Goal: Task Accomplishment & Management: Complete application form

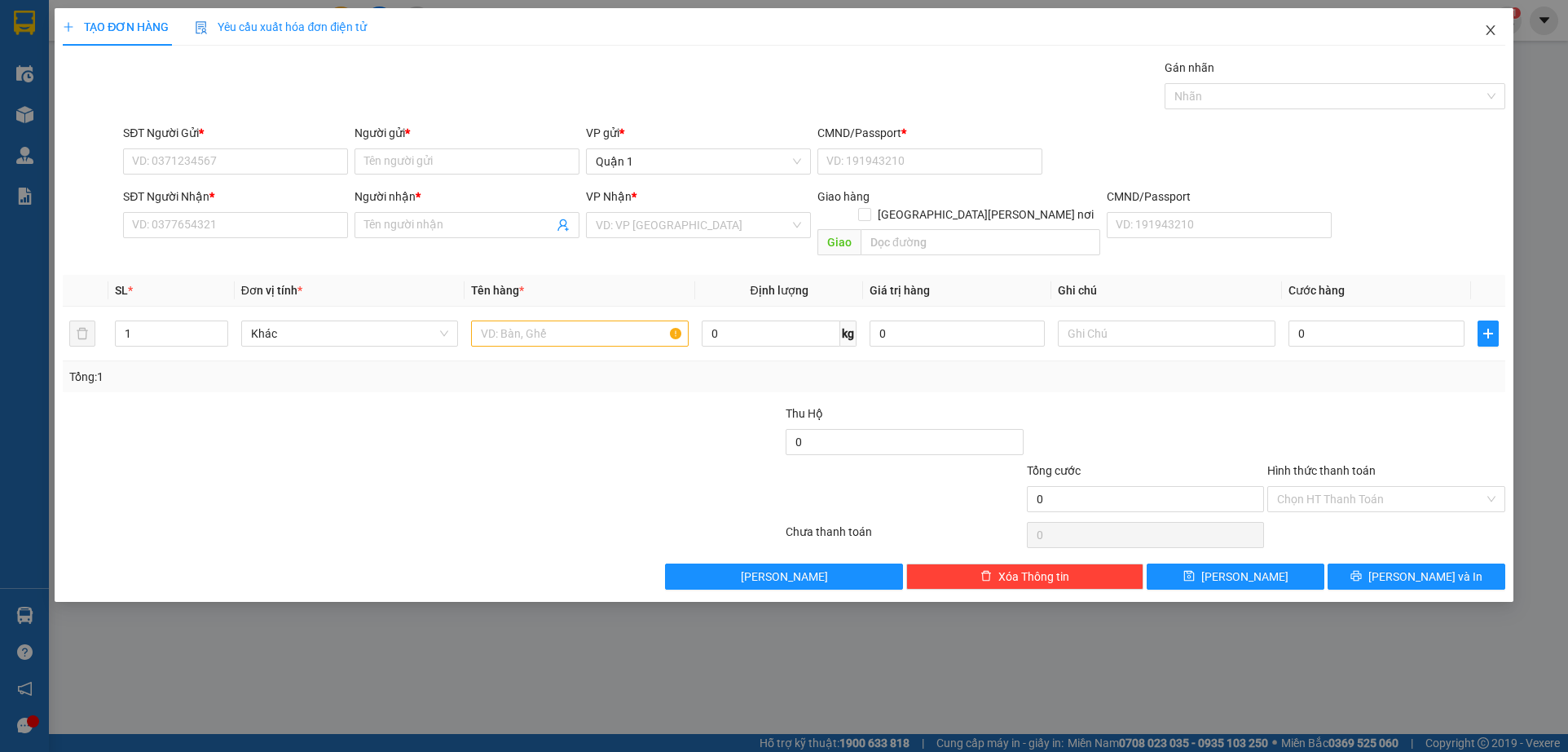
click at [1485, 29] on icon "close" at bounding box center [1490, 29] width 13 height 13
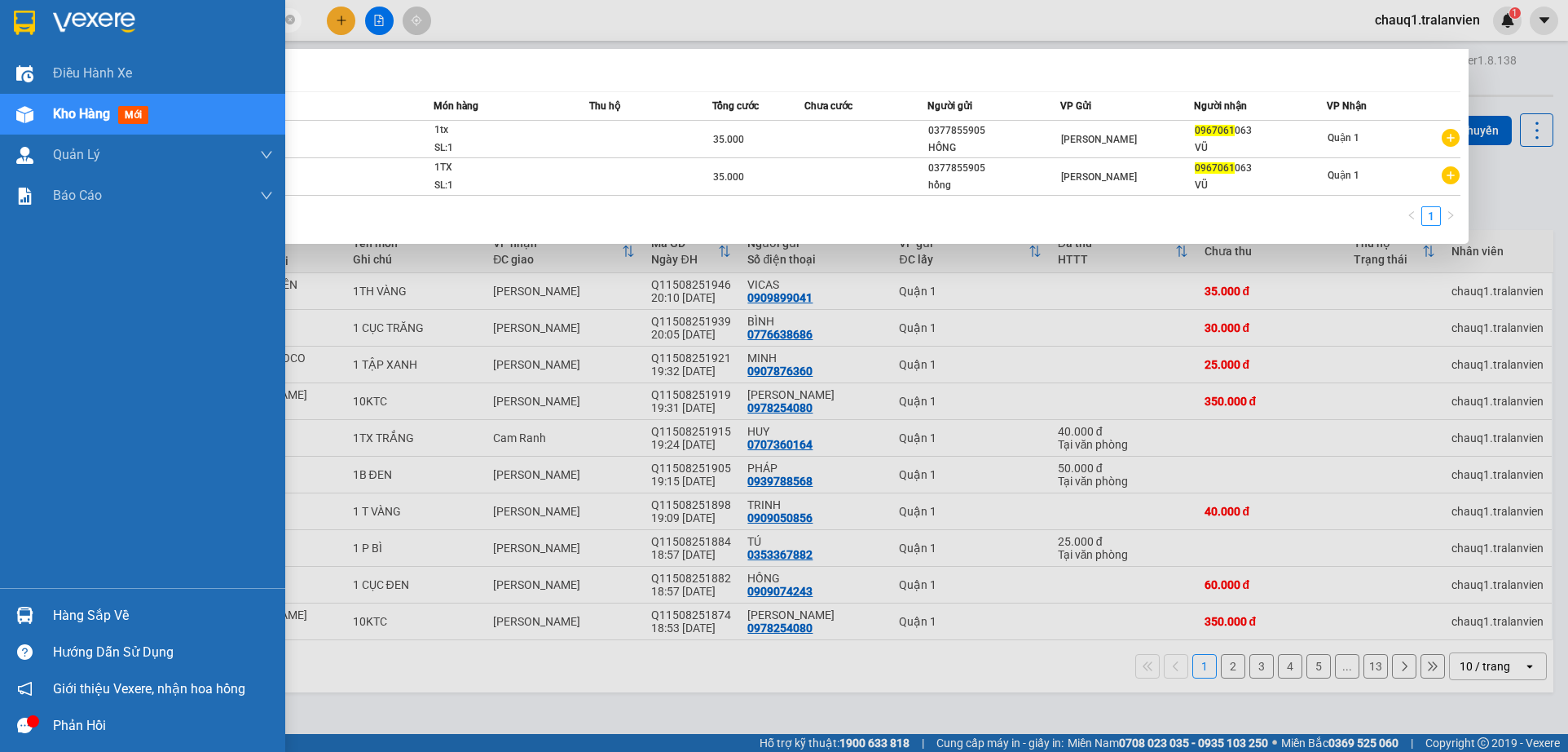
drag, startPoint x: 155, startPoint y: 16, endPoint x: 41, endPoint y: 22, distance: 114.2
click at [35, 43] on section "Kết quả [PERSON_NAME] ( 2 ) Bộ lọc Mã ĐH Trạng thái Món hàng Thu hộ [PERSON_NAM…" at bounding box center [784, 376] width 1568 height 752
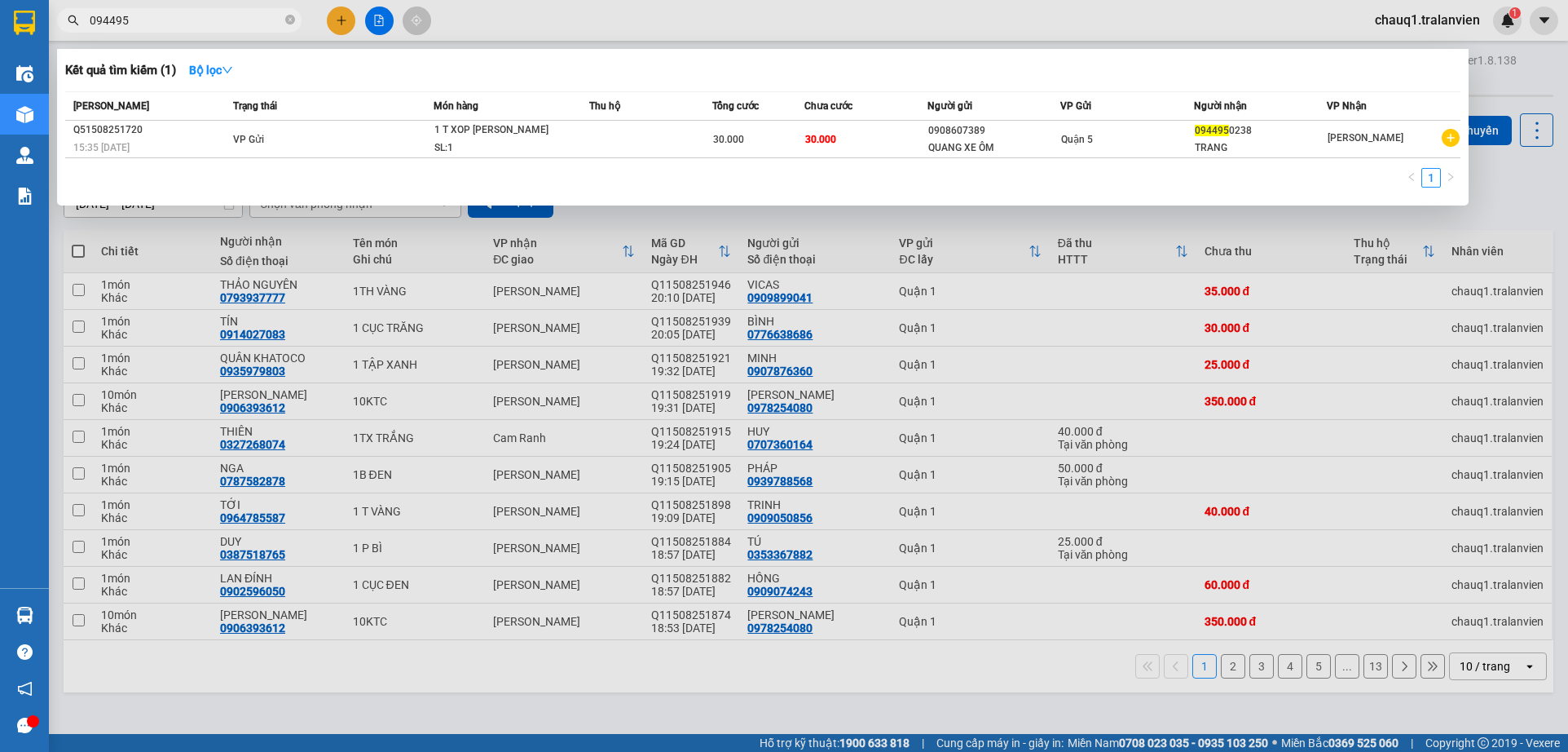
type input "094495"
click at [340, 21] on div at bounding box center [784, 376] width 1568 height 752
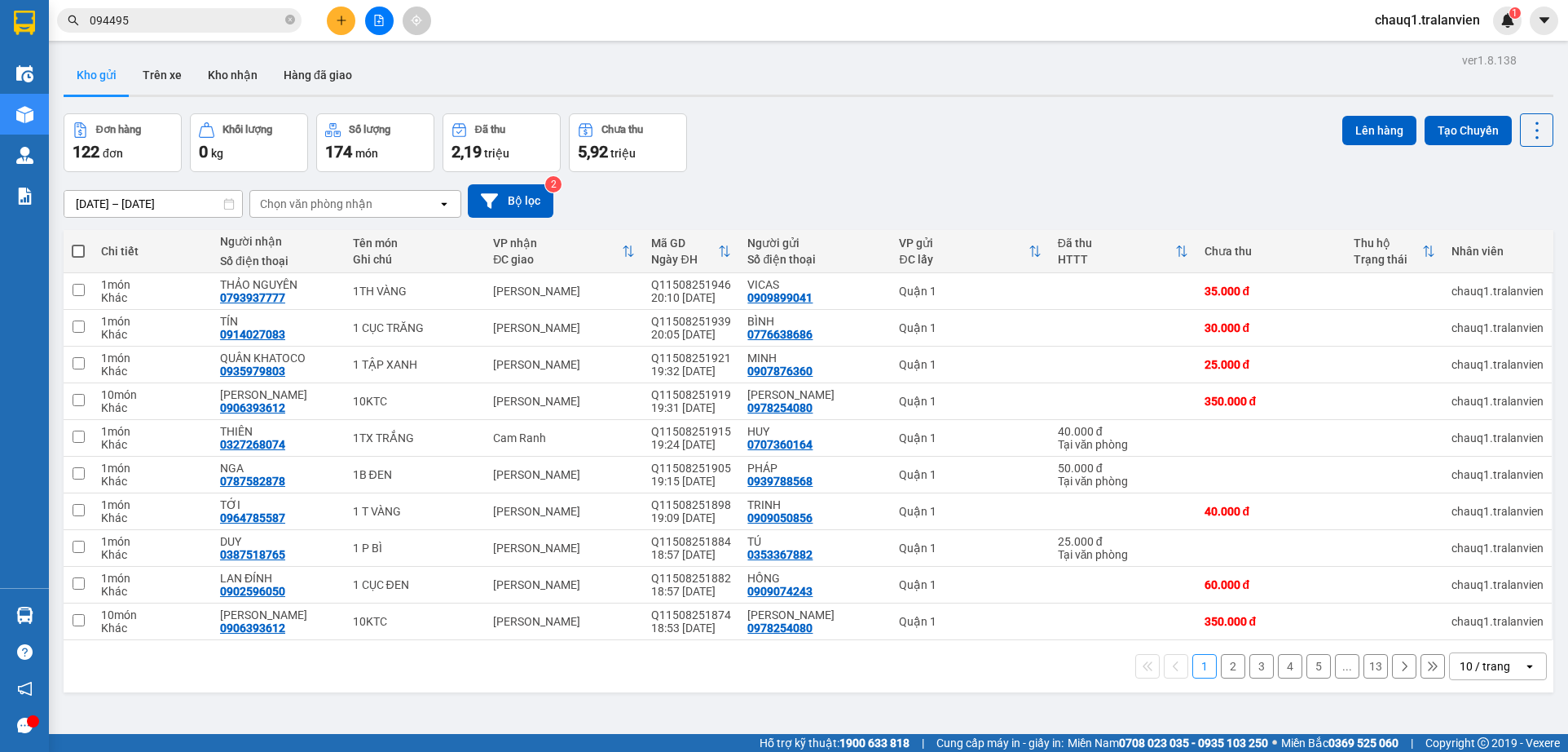
click at [340, 21] on icon "plus" at bounding box center [341, 20] width 9 height 1
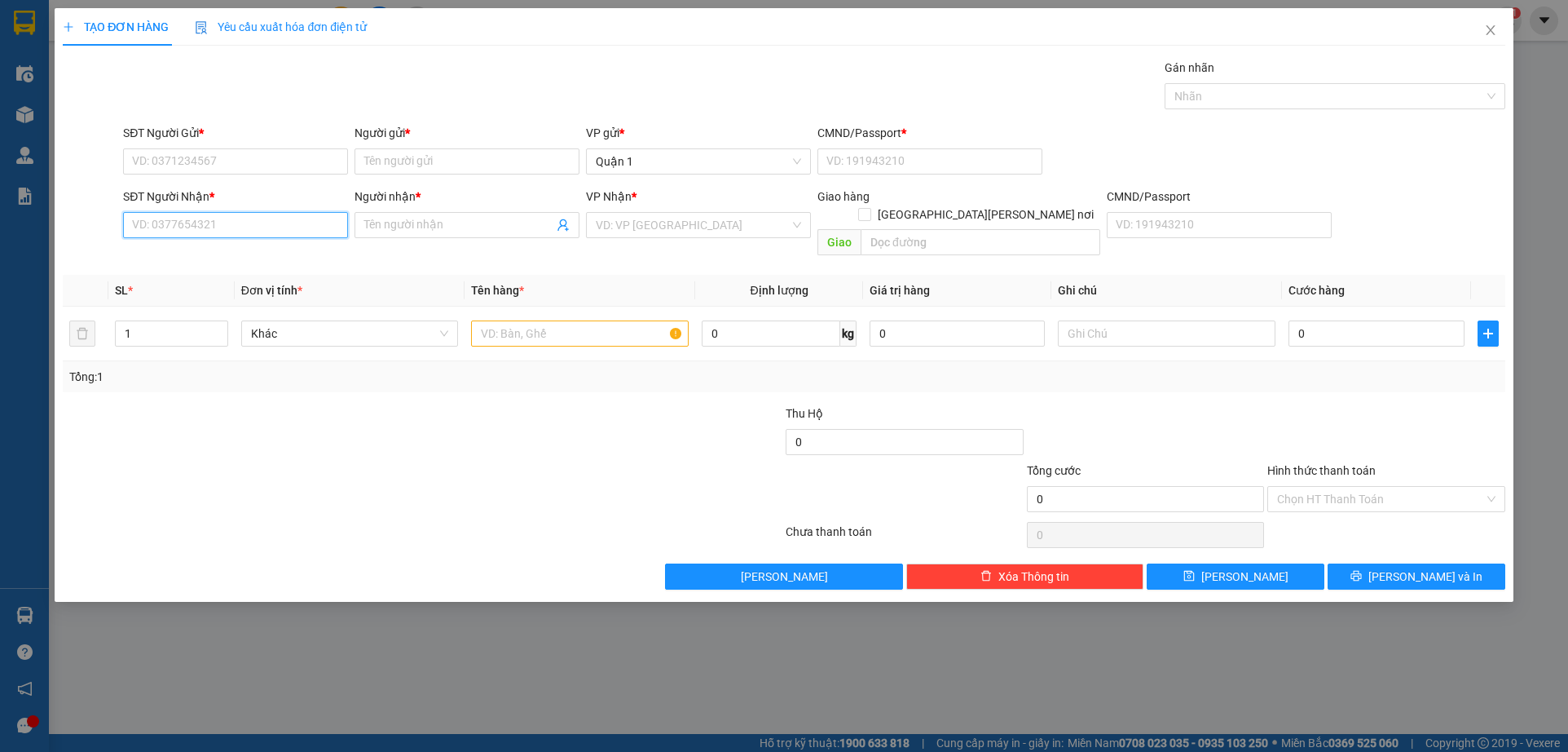
click at [203, 233] on input "SĐT Người Nhận *" at bounding box center [235, 225] width 225 height 26
type input "0905215983"
click at [191, 266] on div "0905215983 - SỸ" at bounding box center [236, 258] width 206 height 18
type input "SỸ"
click at [191, 266] on div "0905215983 - SỸ" at bounding box center [236, 258] width 206 height 18
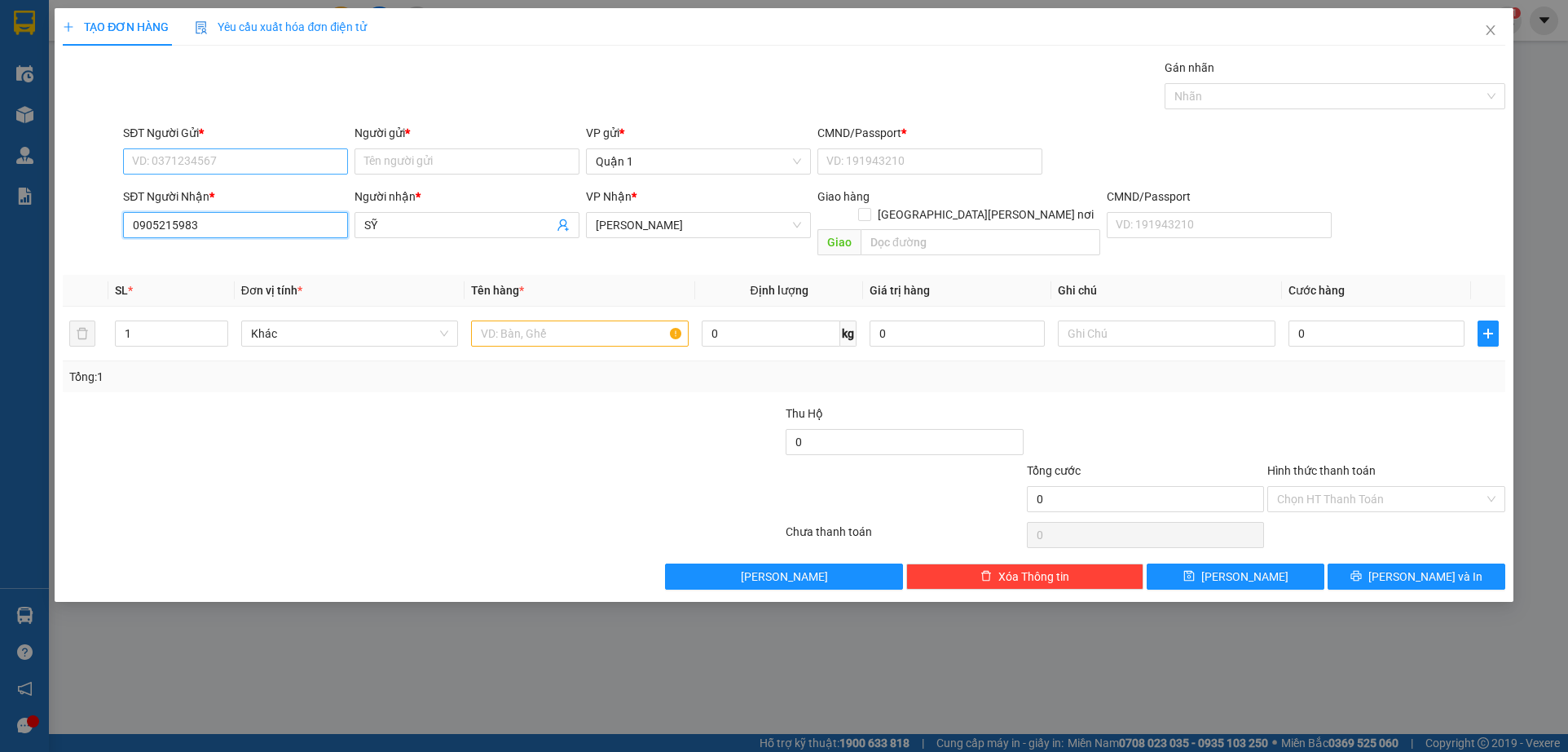
type input "0905215983"
click at [212, 156] on input "SĐT Người Gửi *" at bounding box center [235, 162] width 225 height 26
click at [195, 192] on div "0961399523 - lộc" at bounding box center [236, 194] width 206 height 18
type input "0961399523"
type input "lộc"
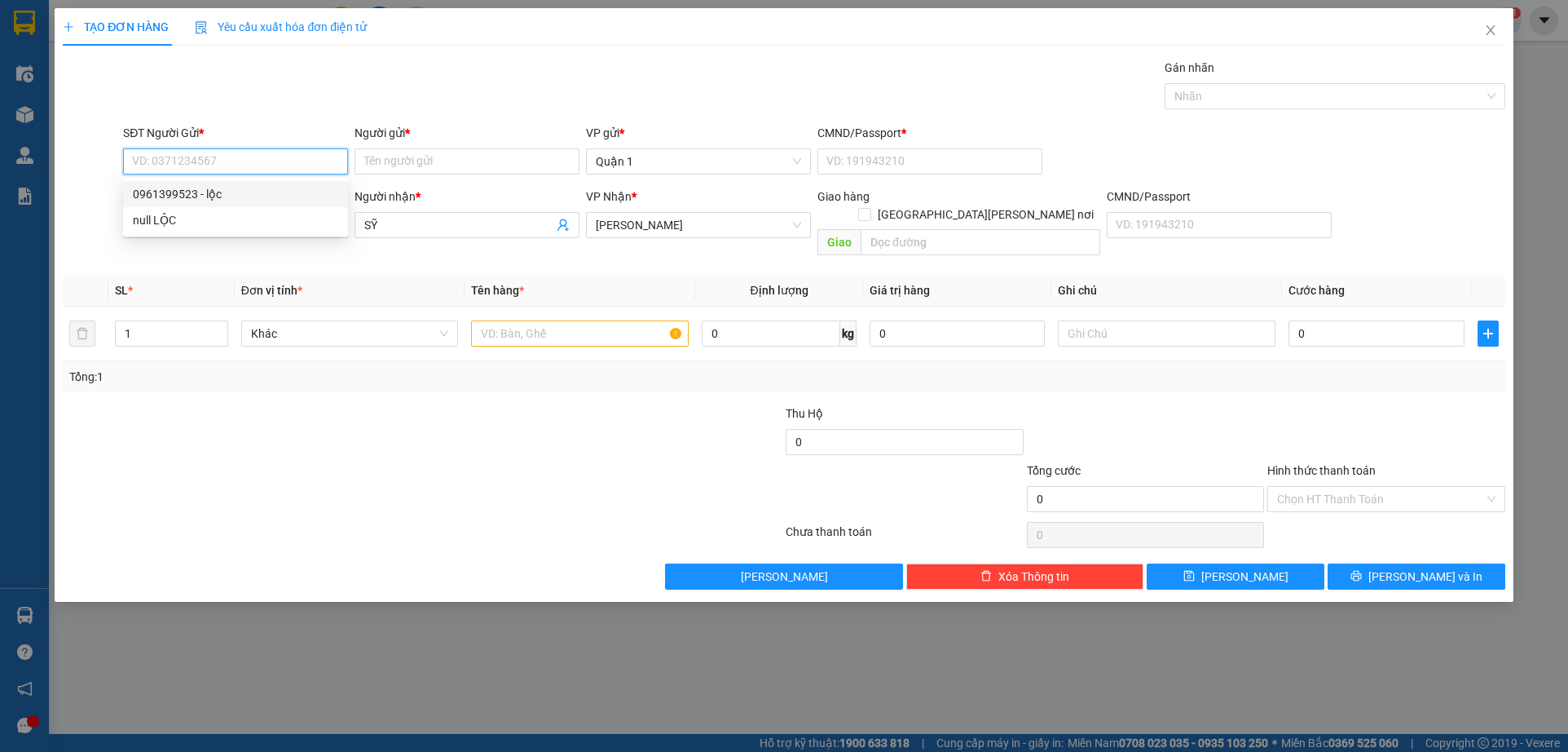
type input "1"
click at [513, 321] on input "text" at bounding box center [580, 334] width 218 height 26
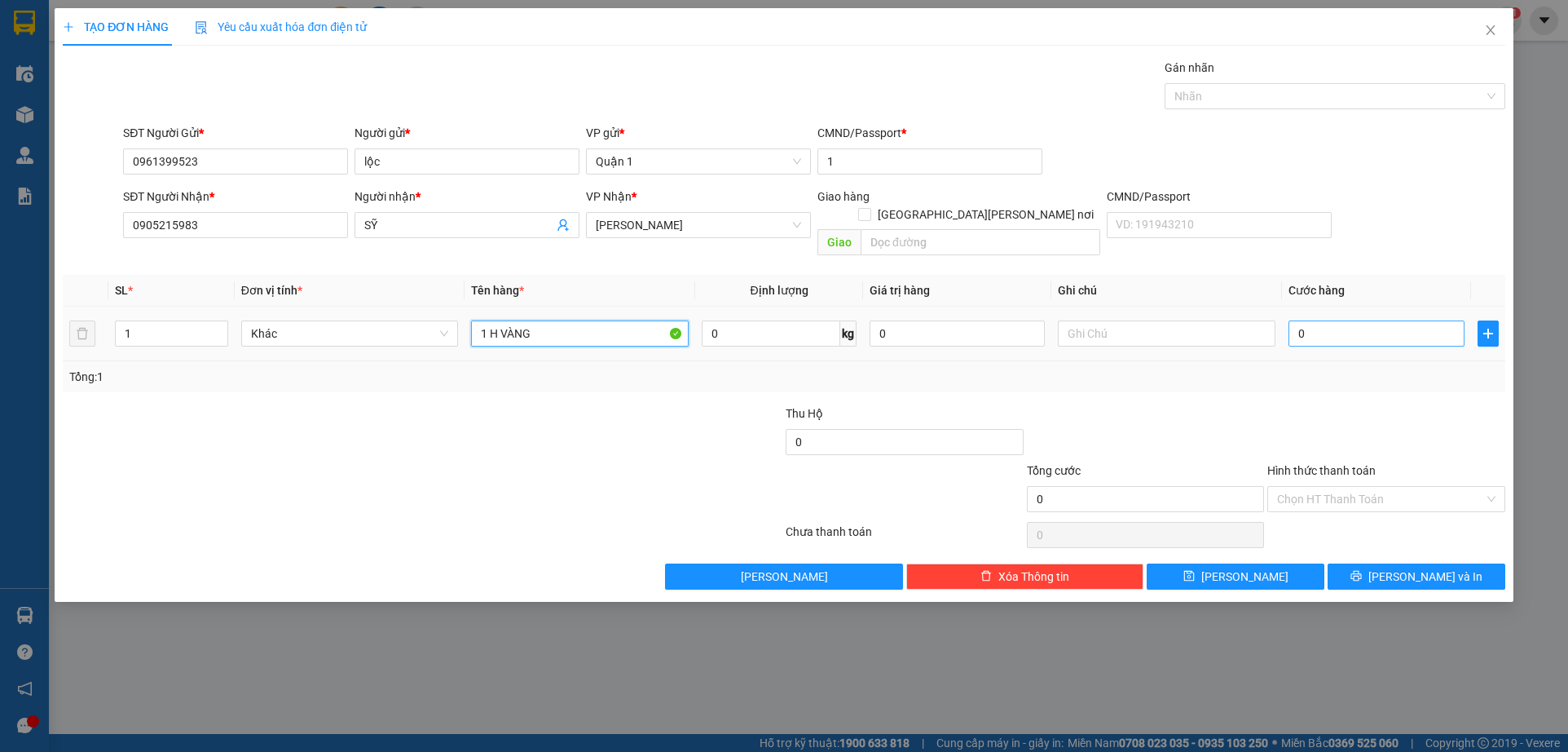
type input "1 H VÀNG"
click at [1334, 321] on input "0" at bounding box center [1375, 334] width 175 height 26
type input "2"
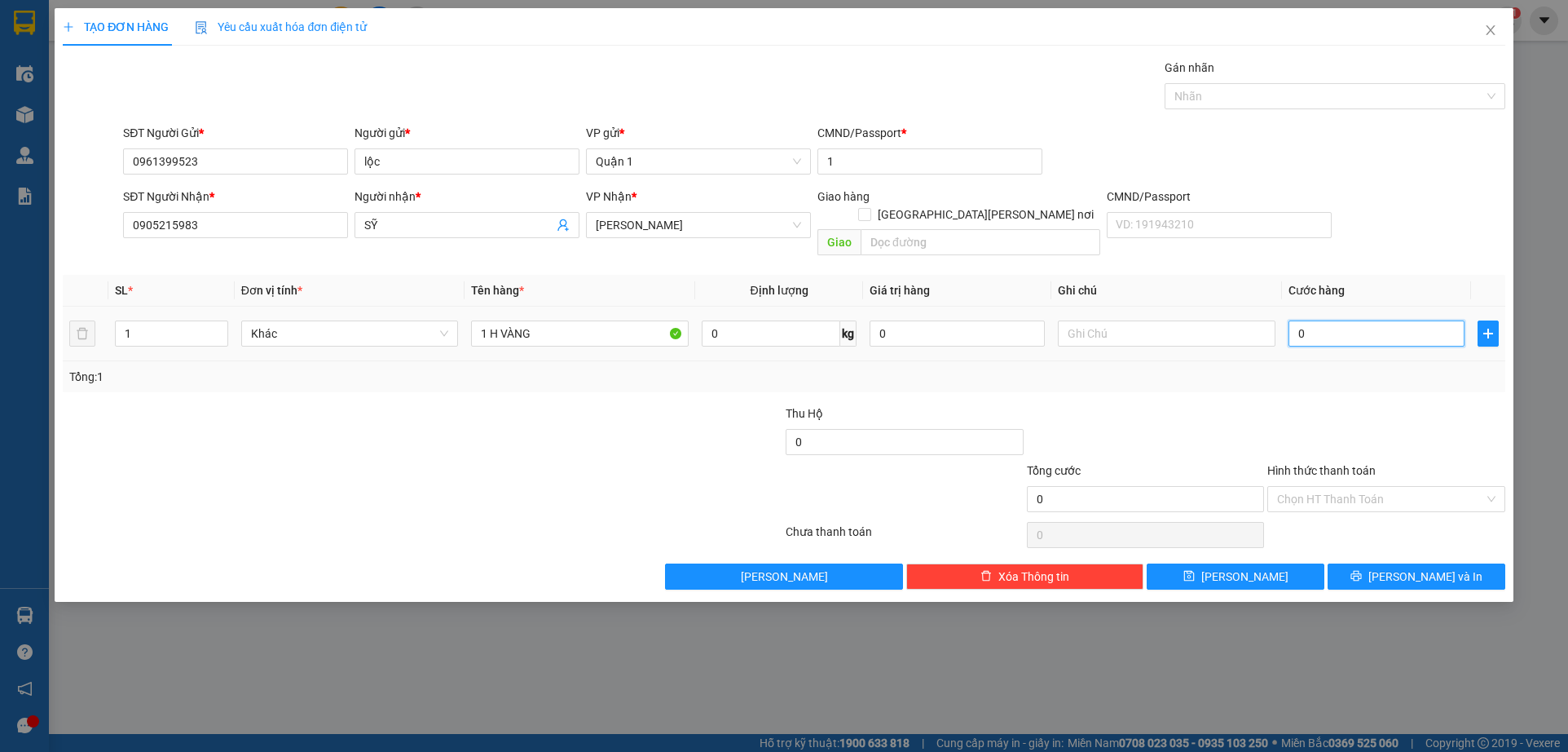
type input "2"
type input "25"
type input "25.000"
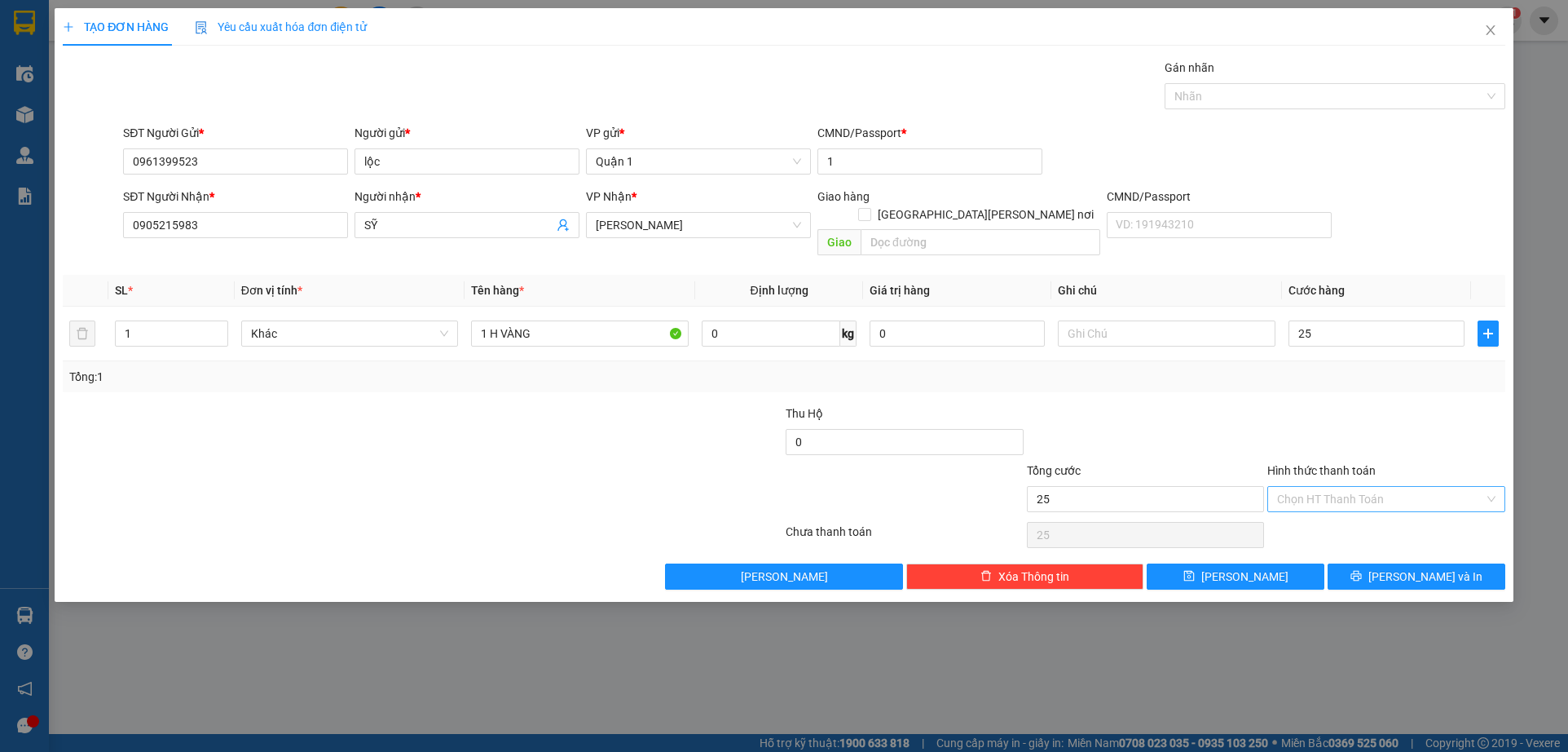
type input "25.000"
click at [1336, 490] on input "Hình thức thanh toán" at bounding box center [1381, 499] width 207 height 24
click at [1341, 511] on div "Tại văn phòng" at bounding box center [1386, 513] width 219 height 18
type input "0"
click at [1260, 564] on button "[PERSON_NAME]" at bounding box center [1235, 577] width 178 height 26
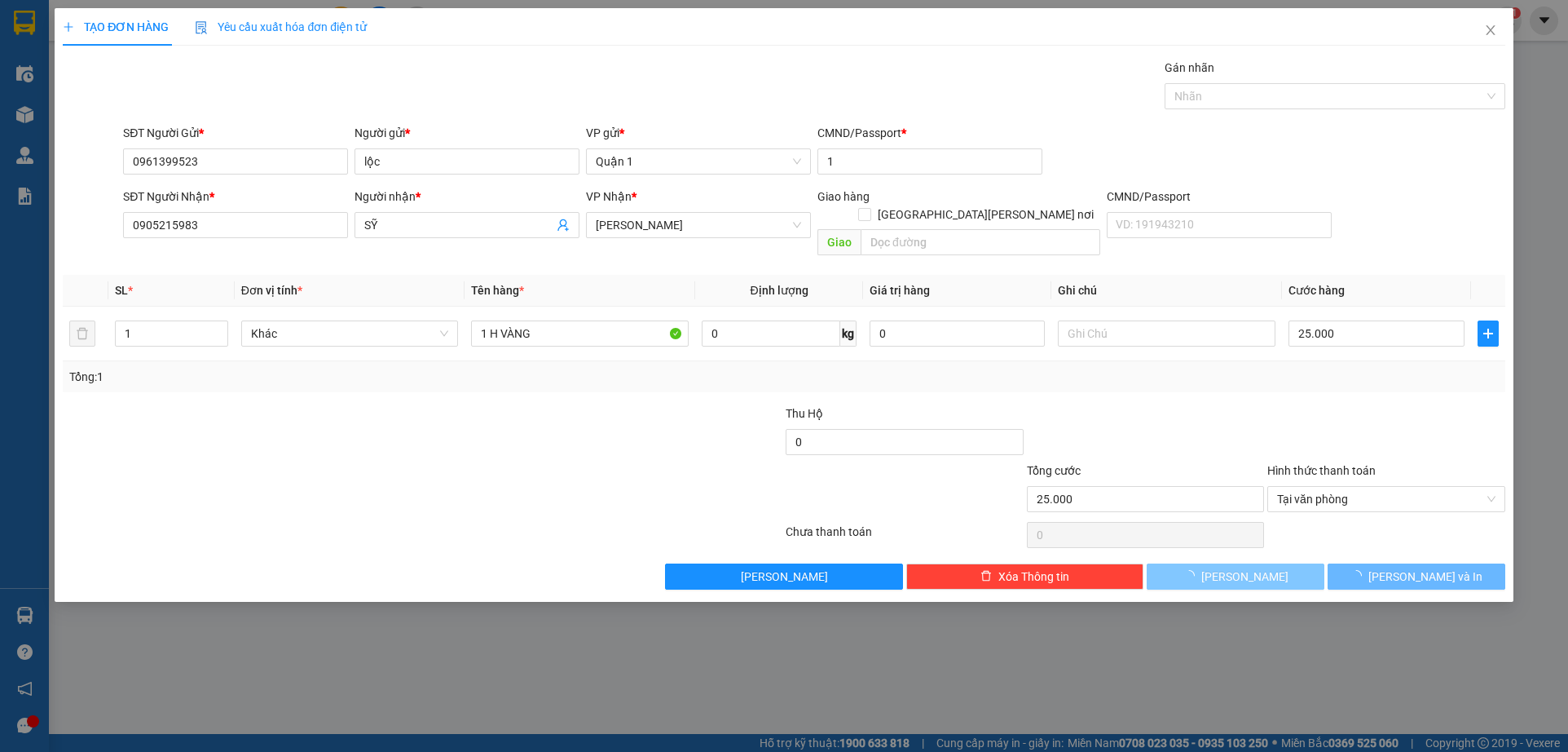
type input "0"
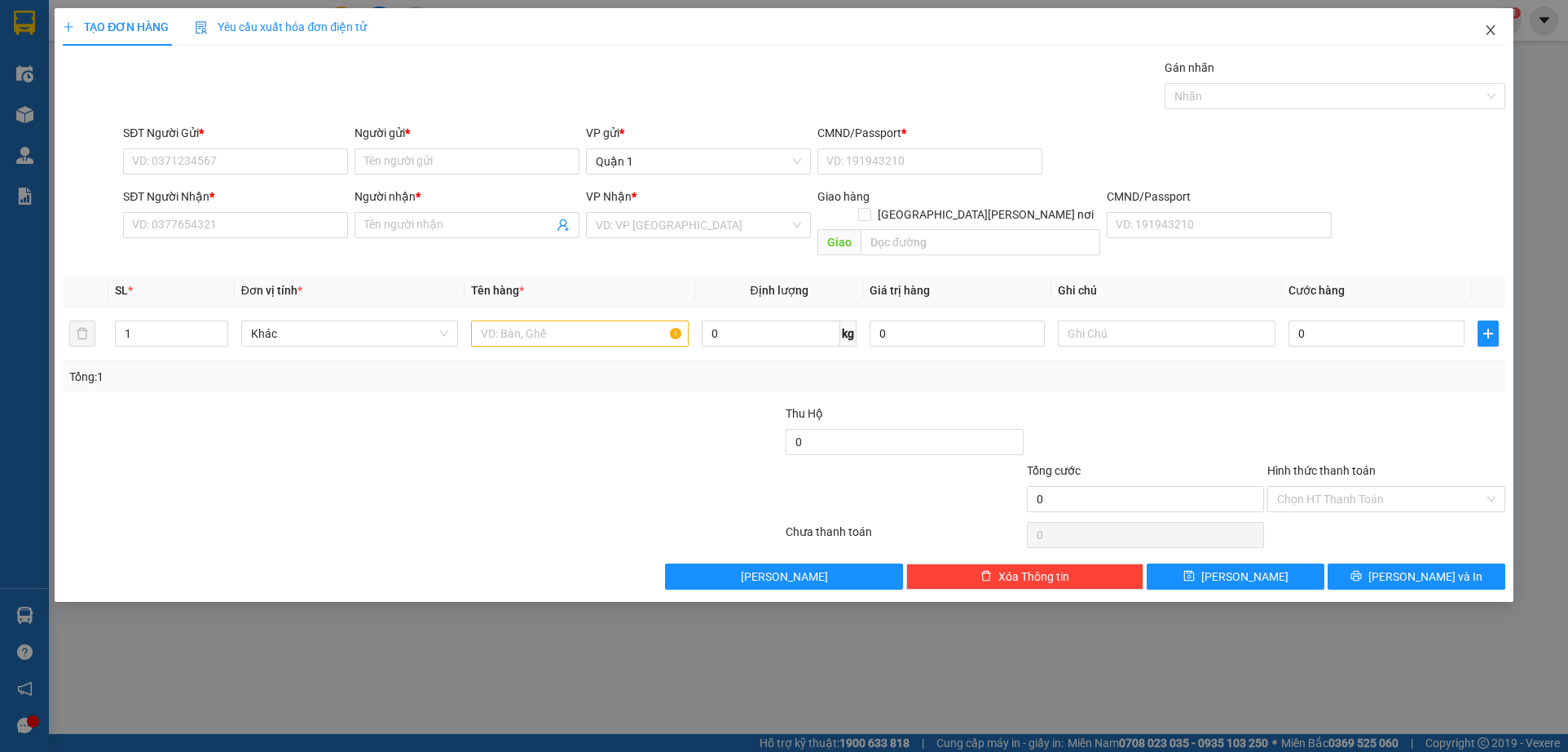
click at [1486, 29] on icon "close" at bounding box center [1490, 29] width 13 height 13
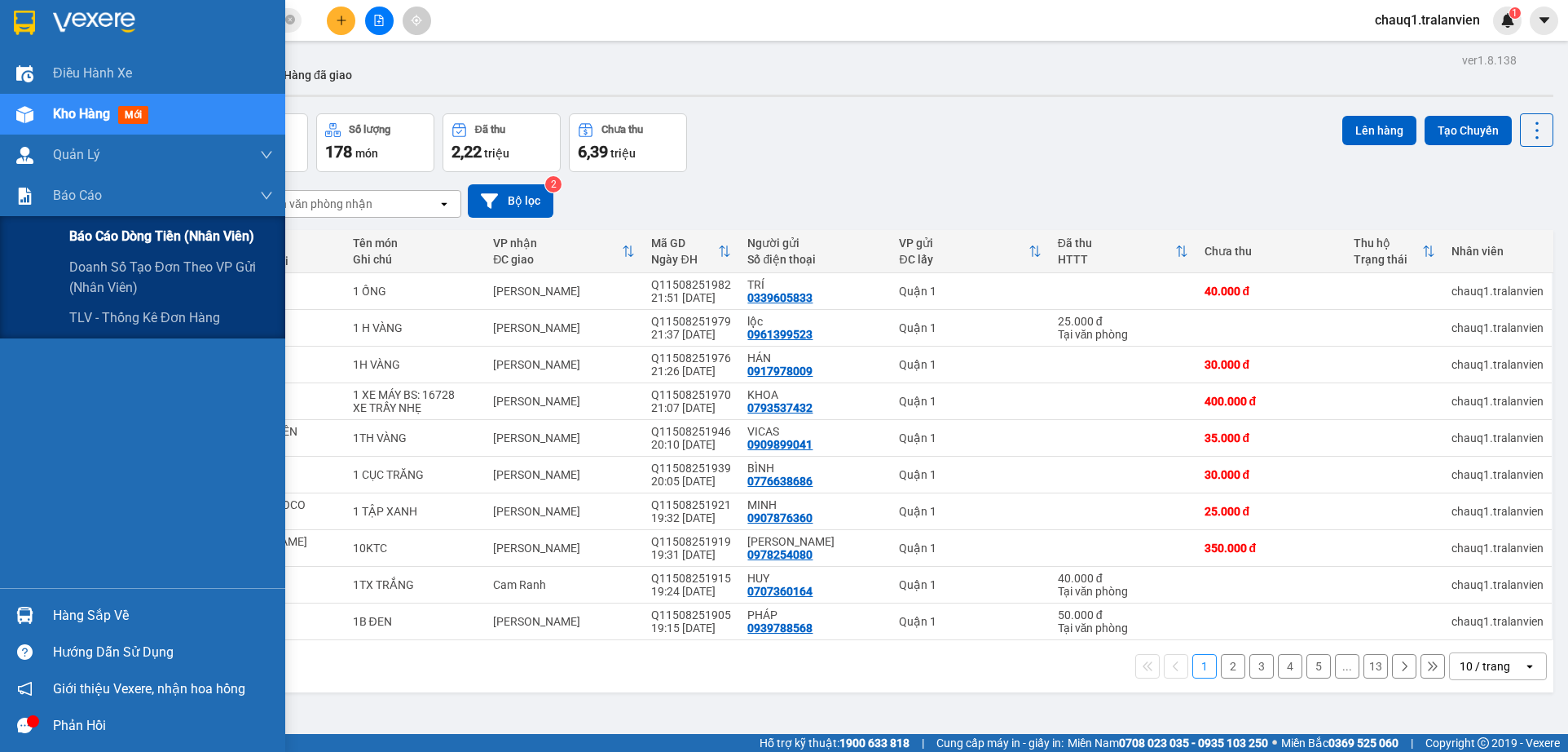
click at [92, 231] on span "Báo cáo dòng tiền (nhân viên)" at bounding box center [162, 236] width 185 height 21
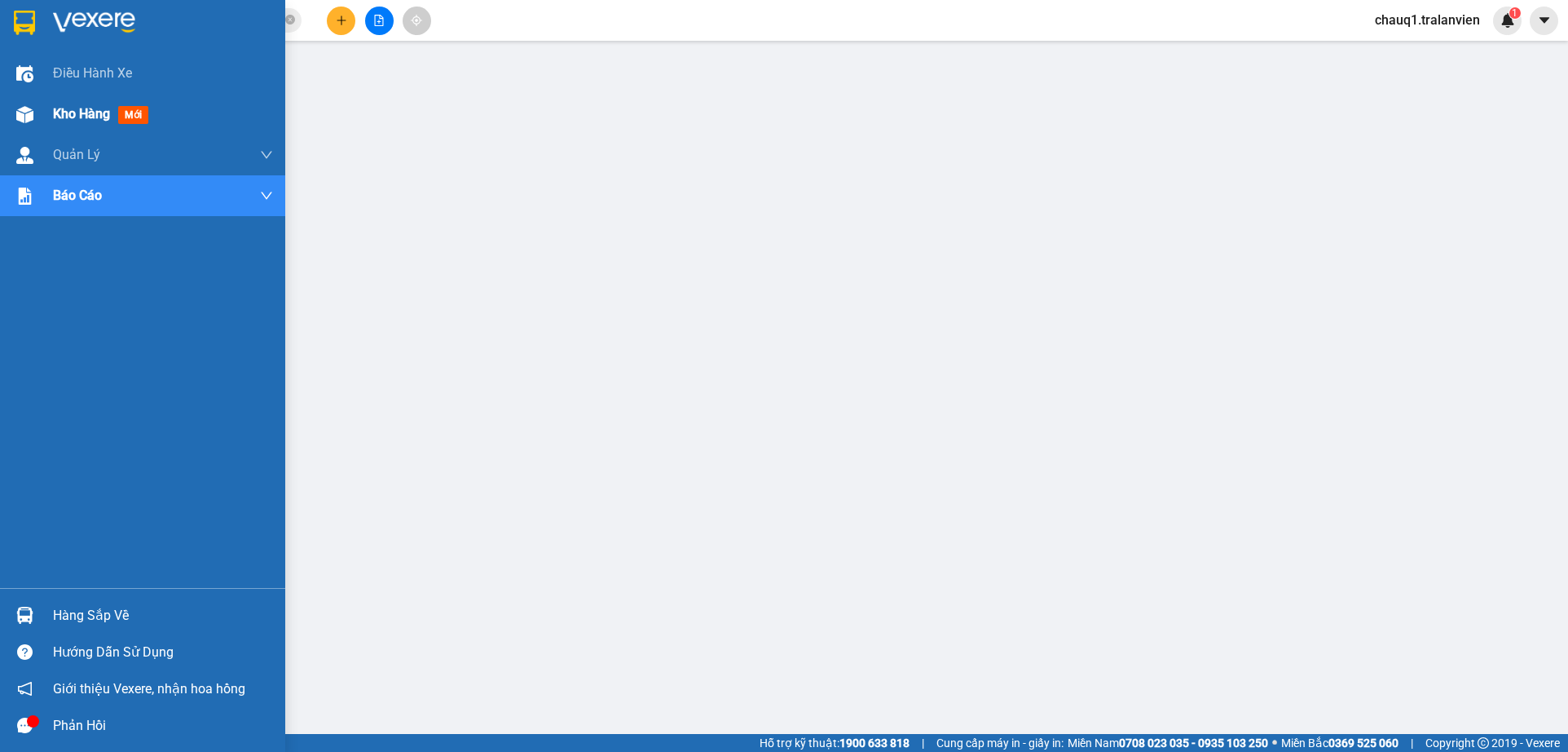
click at [22, 118] on img at bounding box center [25, 115] width 17 height 17
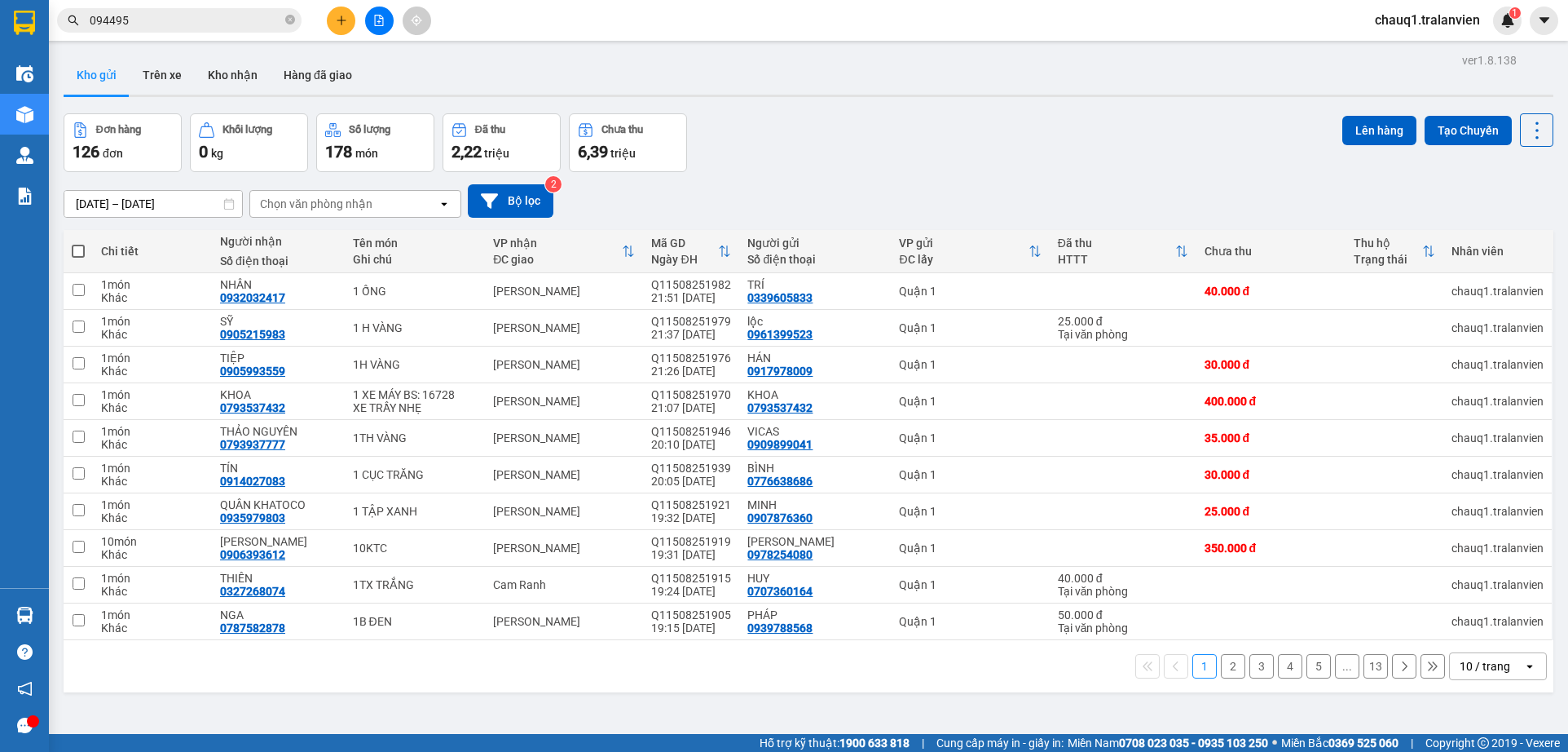
click at [176, 209] on input "[DATE] – [DATE]" at bounding box center [154, 204] width 178 height 26
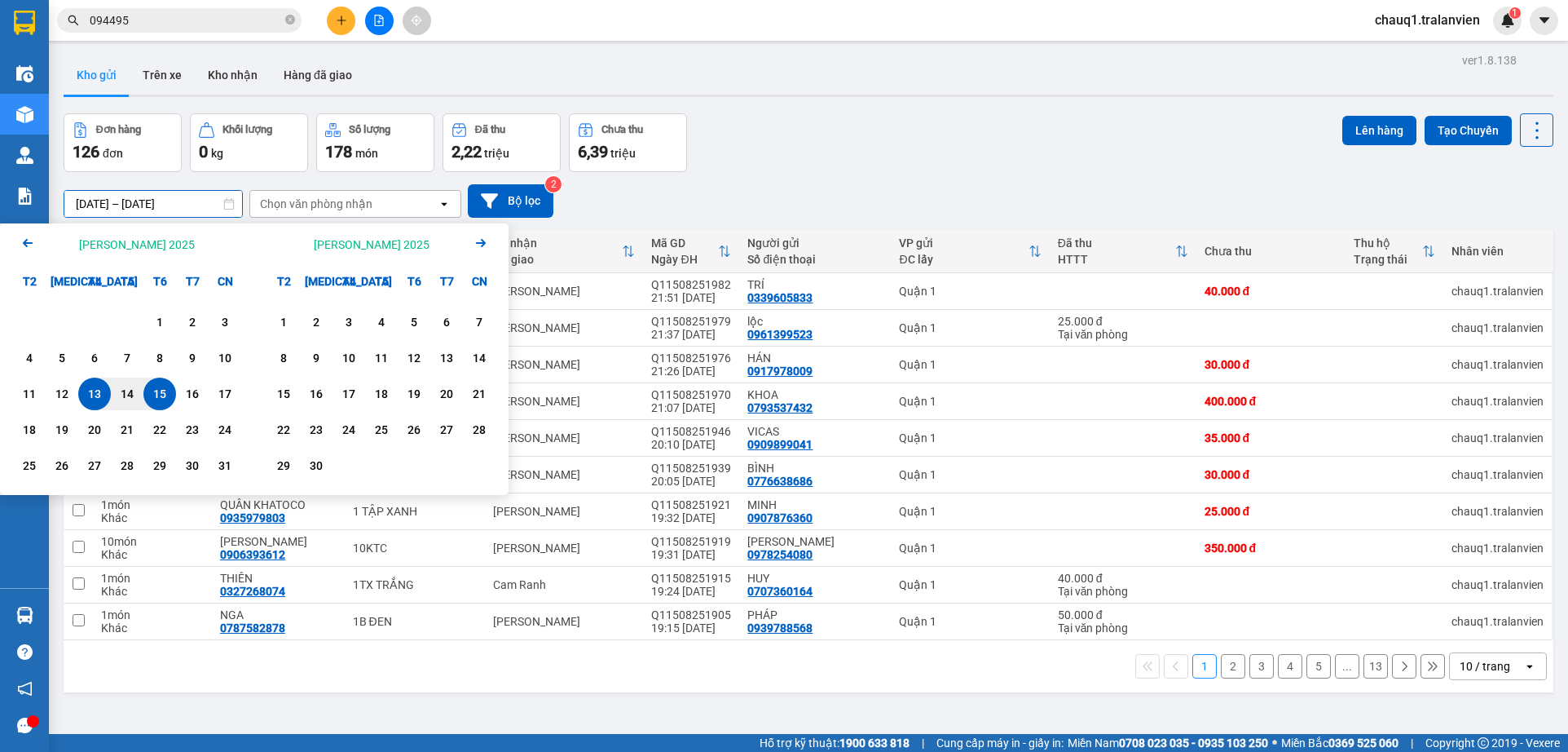
click at [163, 395] on div "15" at bounding box center [160, 393] width 22 height 20
type input "[DATE] – [DATE]"
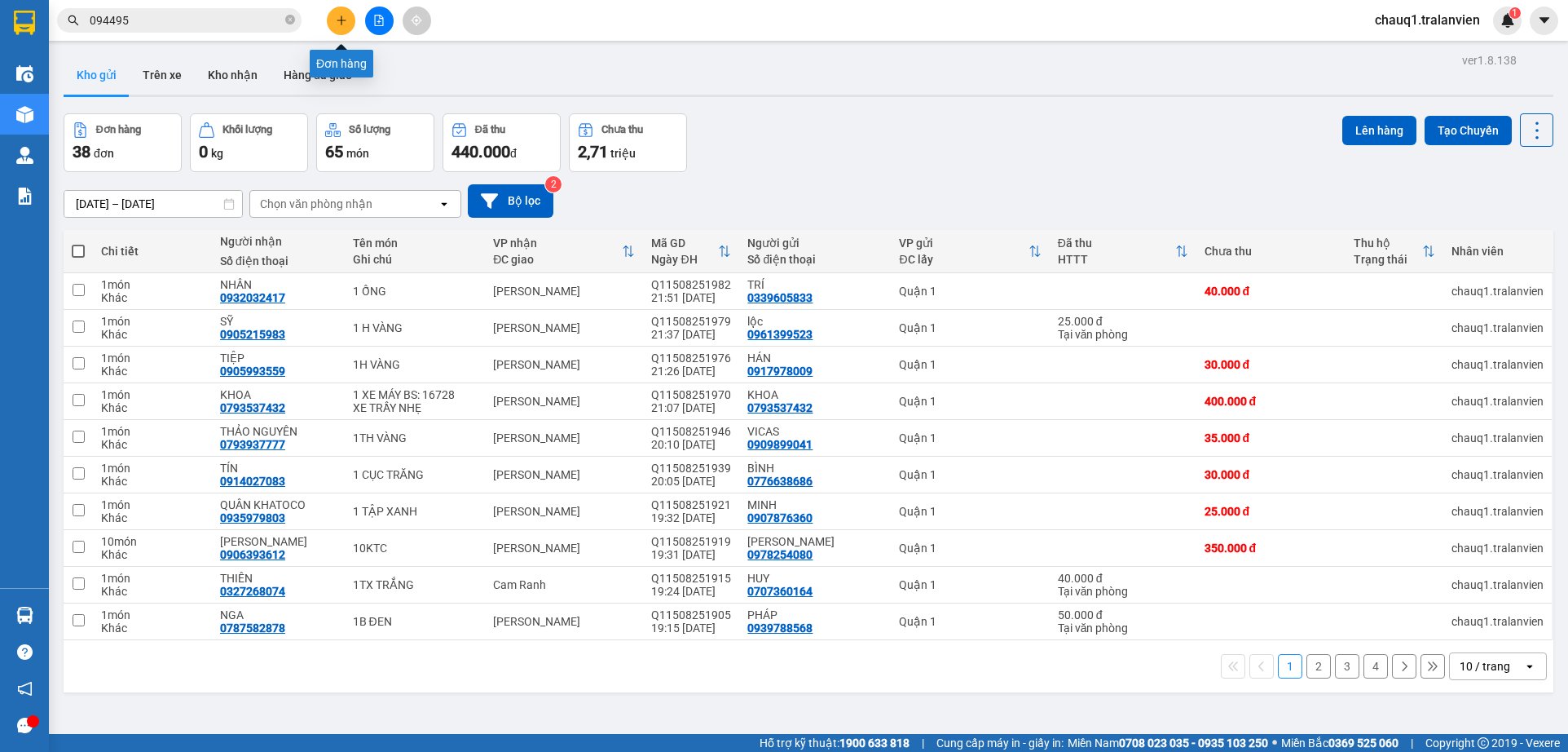
click at [343, 19] on icon "plus" at bounding box center [341, 20] width 11 height 11
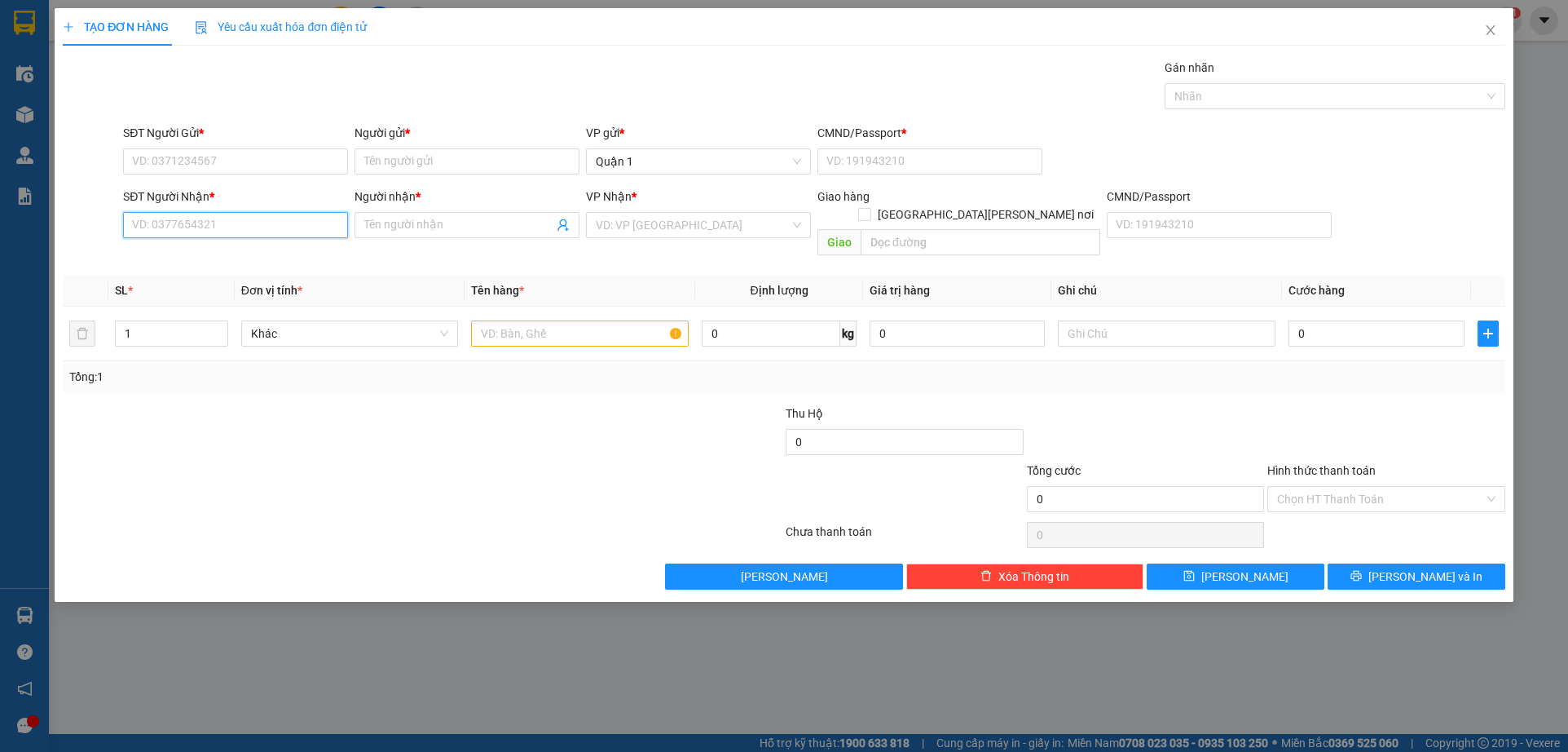
click at [311, 215] on input "SĐT Người Nhận *" at bounding box center [235, 225] width 225 height 26
click at [292, 241] on div "0903309609 0903309609 - hưng" at bounding box center [235, 258] width 225 height 33
click at [297, 222] on input "090330960" at bounding box center [235, 225] width 225 height 26
click at [283, 252] on div "0903309609 - hưng" at bounding box center [236, 258] width 206 height 18
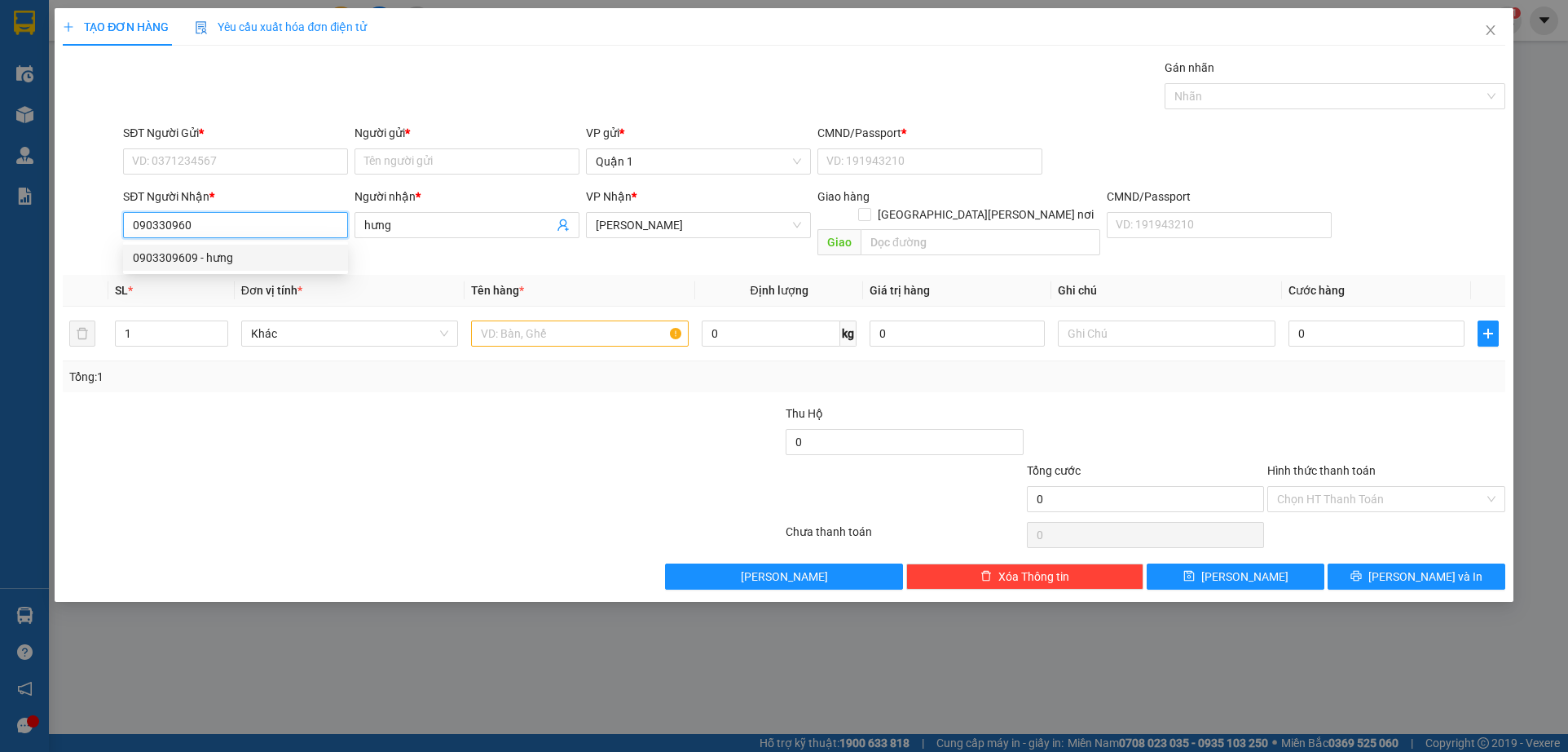
type input "0903309609"
type input "hưng"
click at [257, 163] on input "SĐT Người Gửi *" at bounding box center [235, 162] width 225 height 26
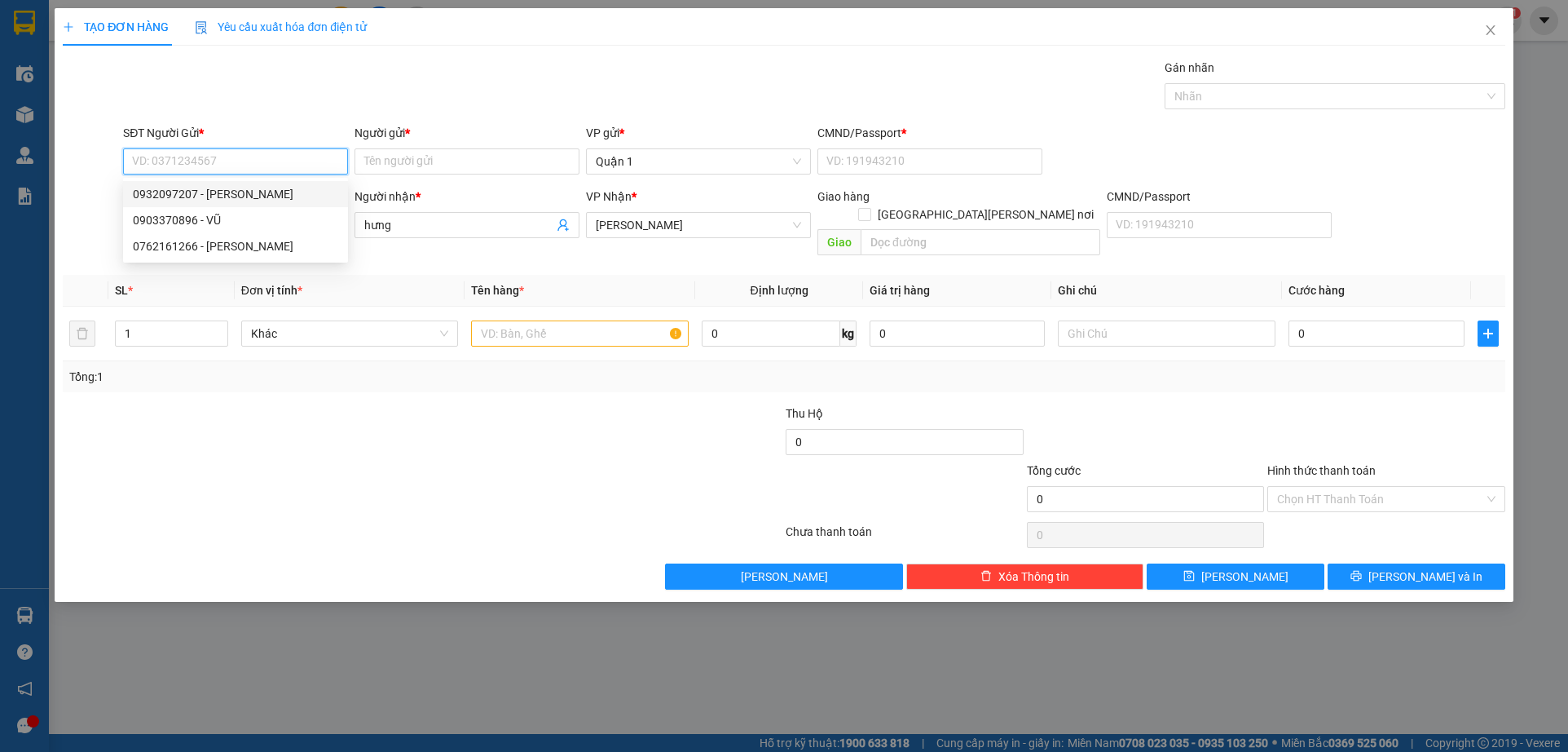
click at [253, 182] on div "0932097207 - [PERSON_NAME]" at bounding box center [235, 194] width 225 height 26
type input "0932097207"
type input "VŨ"
type input "1"
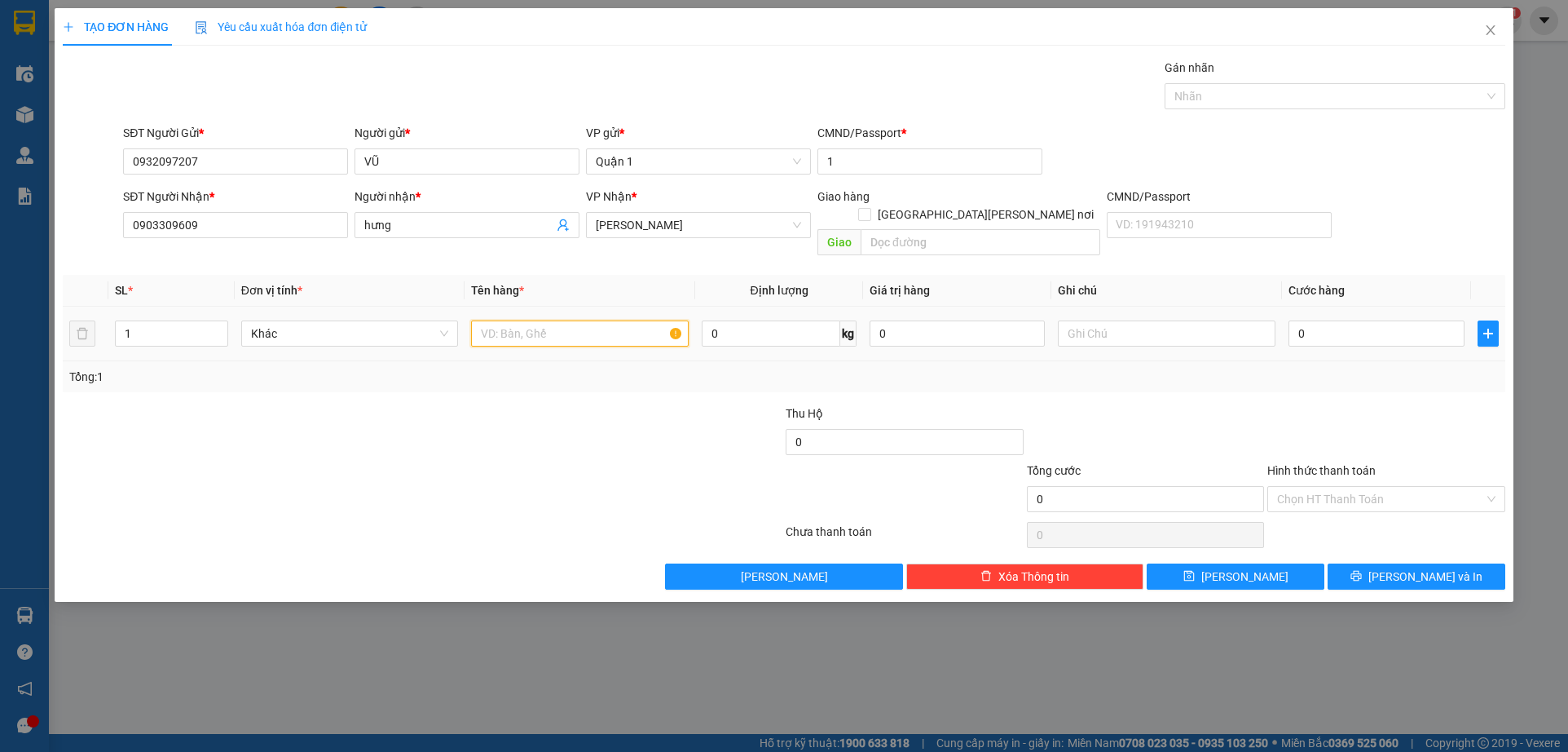
click at [534, 321] on input "text" at bounding box center [580, 334] width 218 height 26
type input "1 H VÀNG"
click at [1304, 321] on input "0" at bounding box center [1375, 334] width 175 height 26
type input "3"
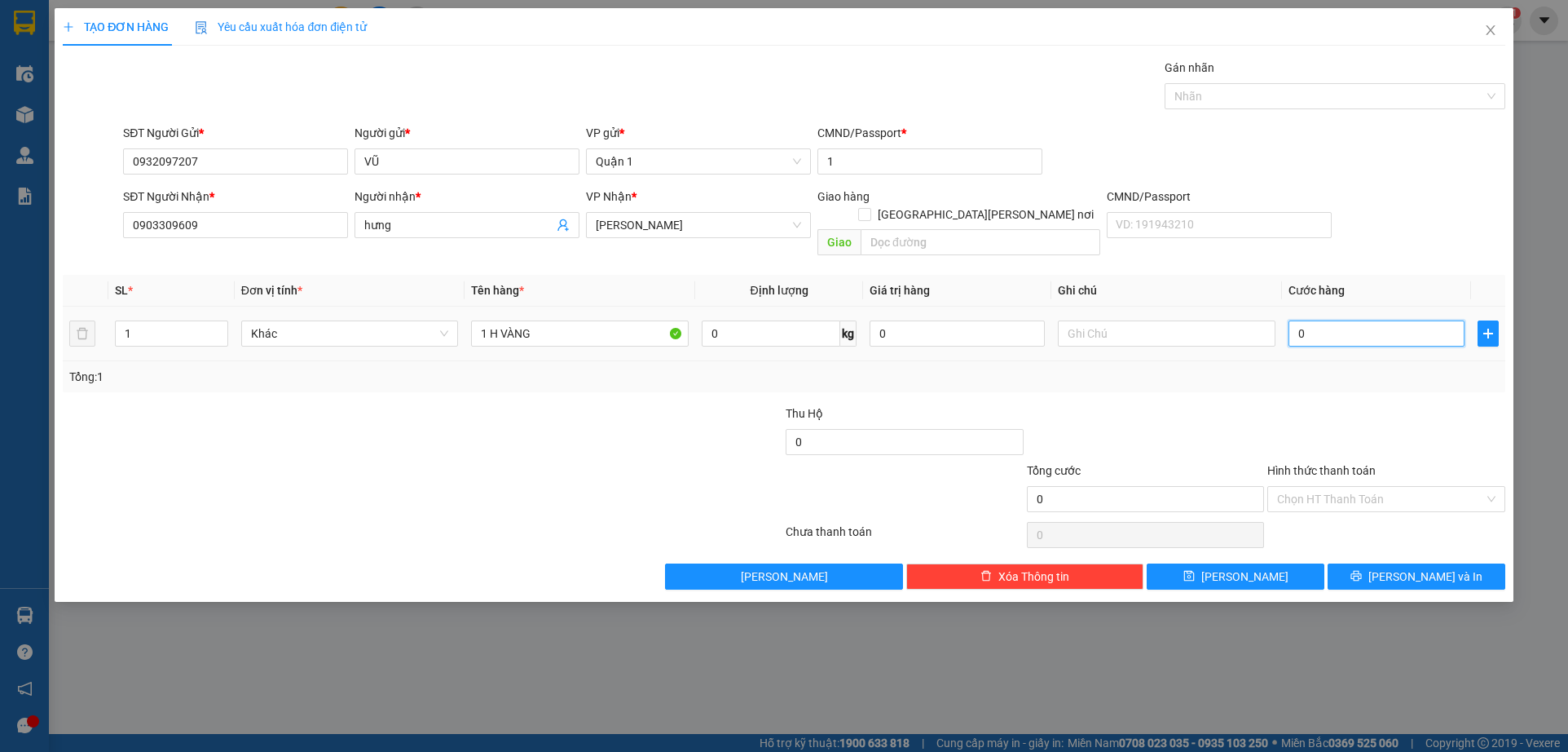
type input "3"
type input "30"
type input "30.000"
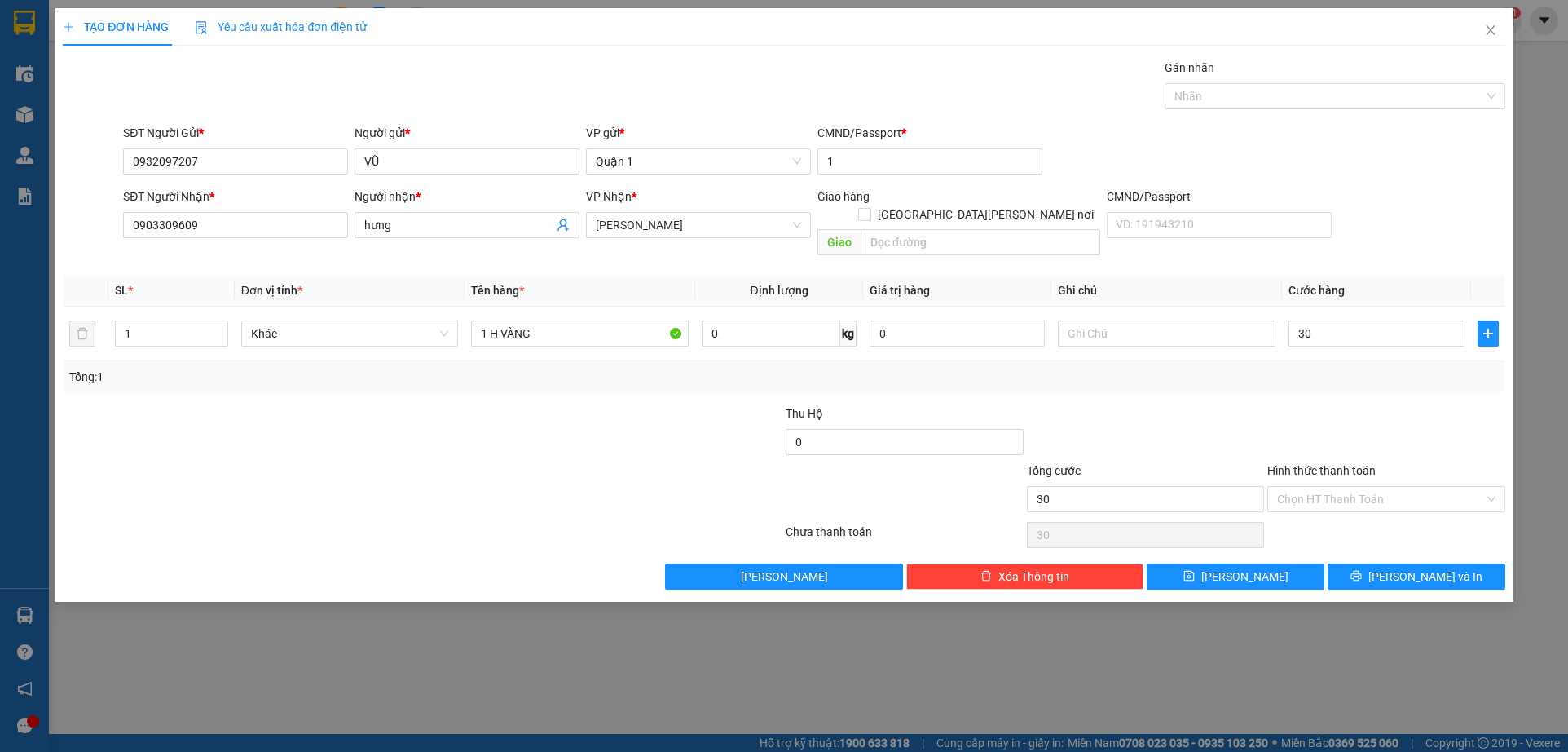
type input "30.000"
click at [1312, 376] on div "Transit Pickup Surcharge Ids Transit Deliver Surcharge Ids Transit Deliver Surc…" at bounding box center [784, 324] width 1442 height 531
click at [1374, 564] on button "[PERSON_NAME] và In" at bounding box center [1417, 577] width 178 height 26
